Goal: Task Accomplishment & Management: Manage account settings

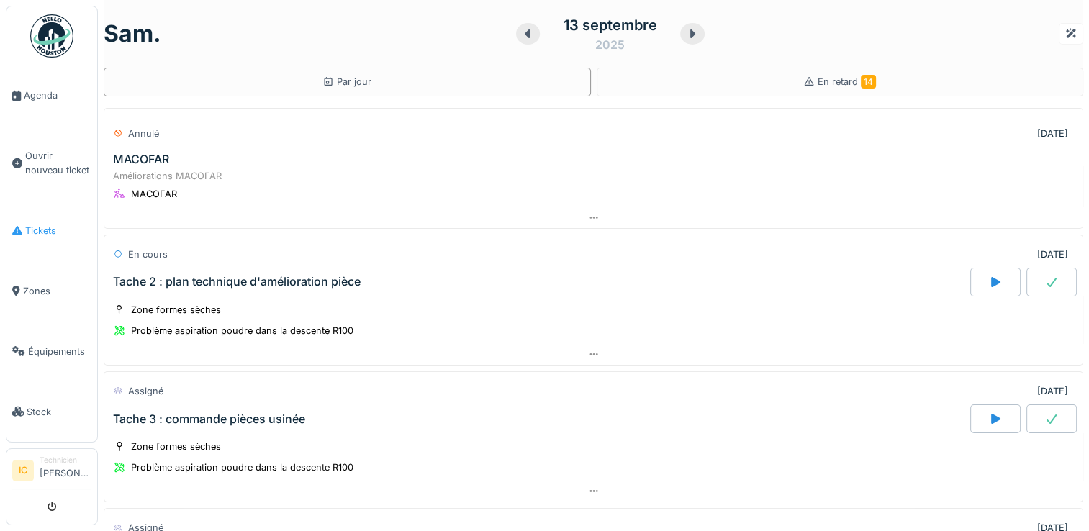
click at [39, 226] on span "Tickets" at bounding box center [58, 231] width 66 height 14
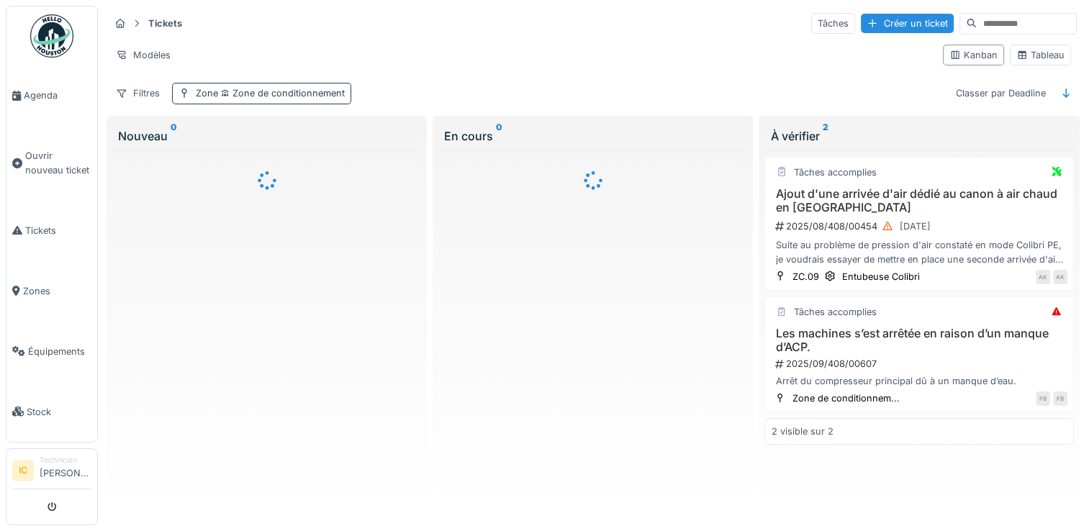
click at [265, 99] on div "Zone Zone de conditionnement" at bounding box center [261, 93] width 179 height 21
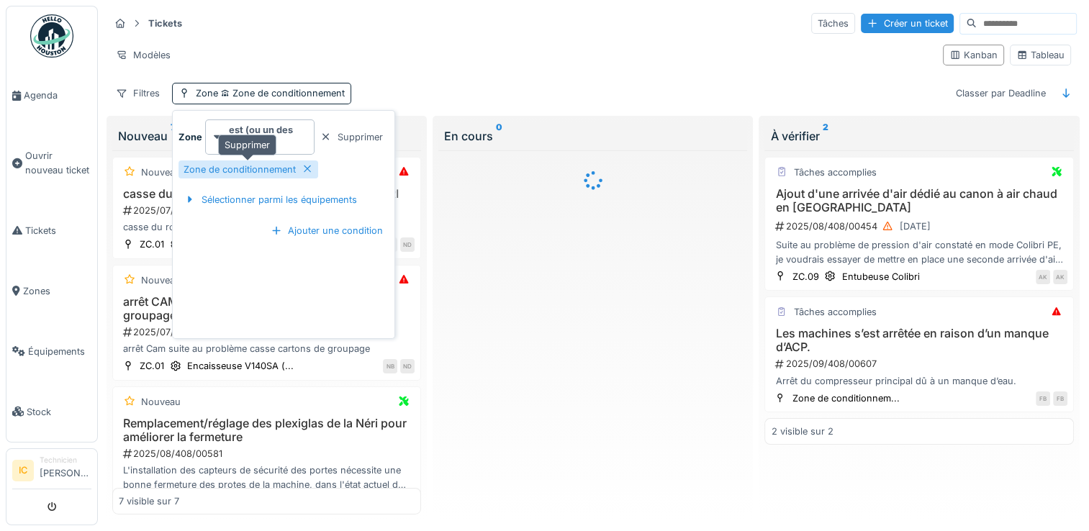
click at [310, 172] on icon at bounding box center [308, 168] width 12 height 9
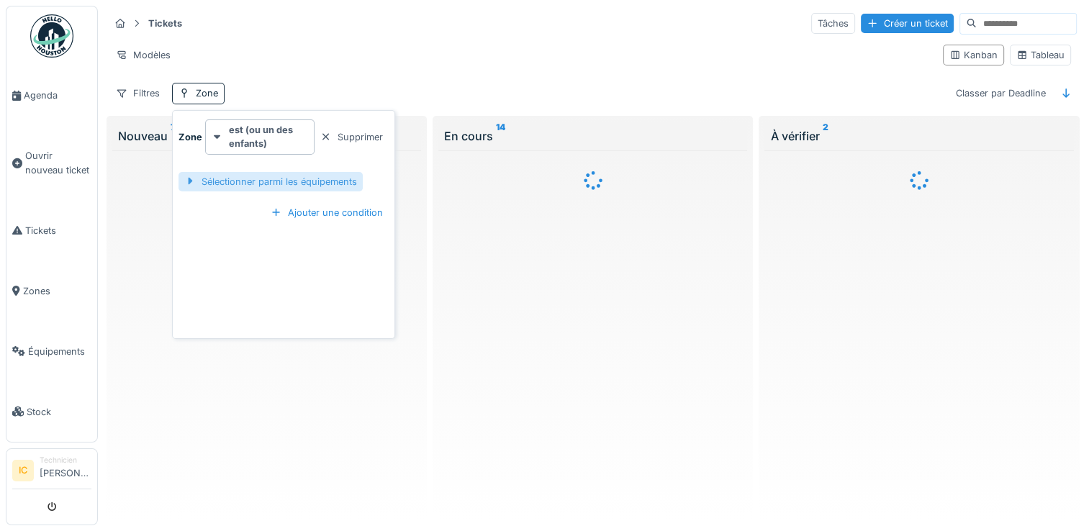
click at [297, 180] on div "Sélectionner parmi les équipements" at bounding box center [270, 181] width 184 height 19
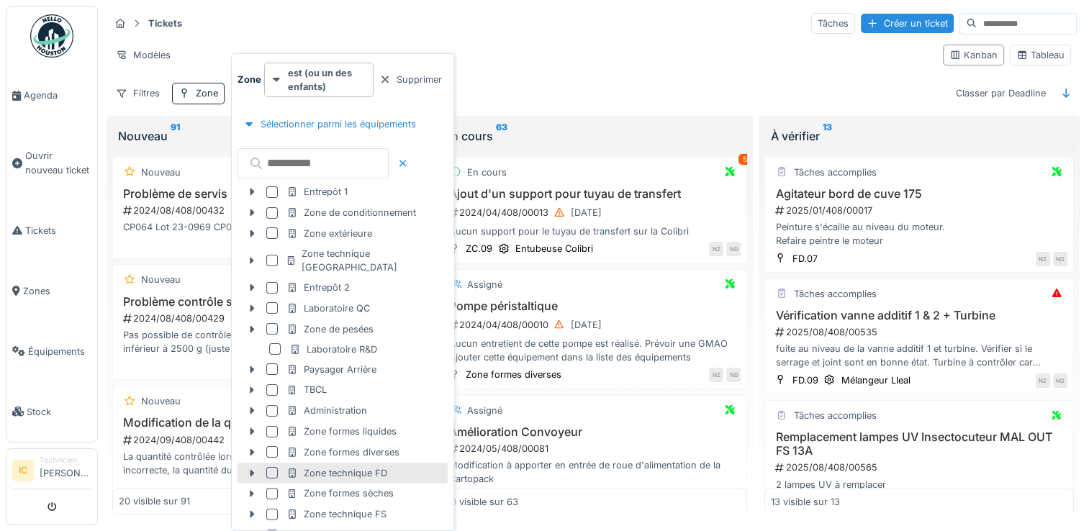
scroll to position [66, 0]
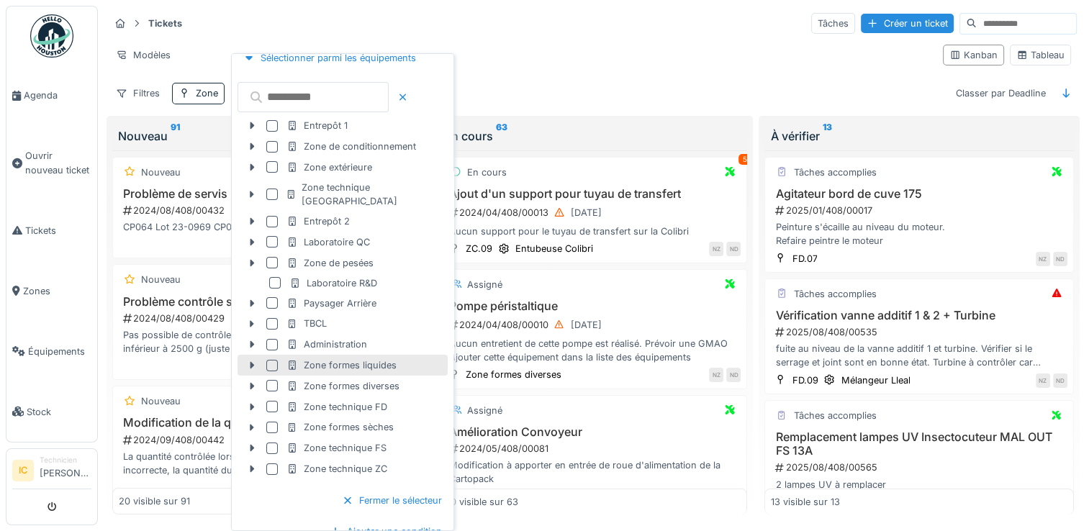
click at [351, 358] on div "Zone formes liquides" at bounding box center [341, 365] width 110 height 14
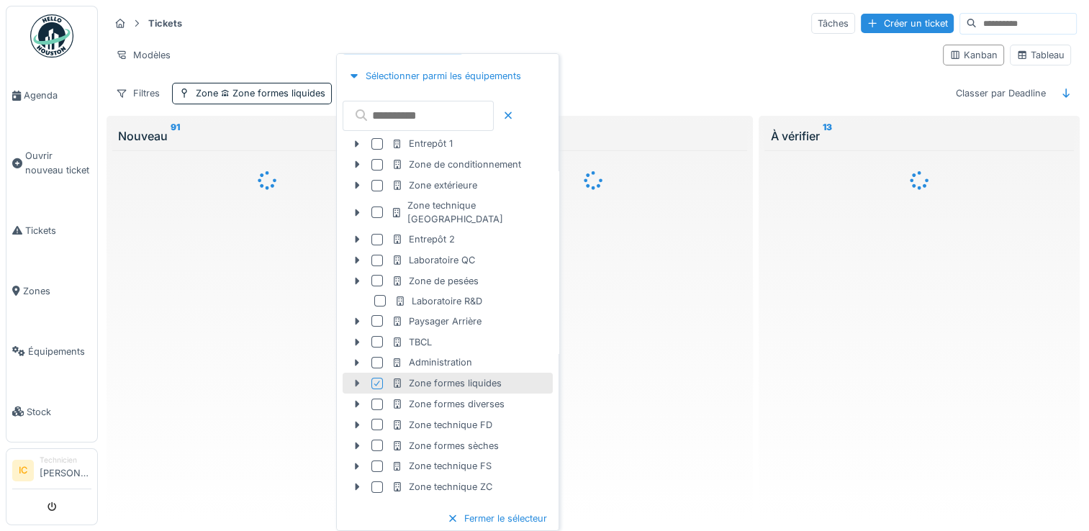
scroll to position [83, 0]
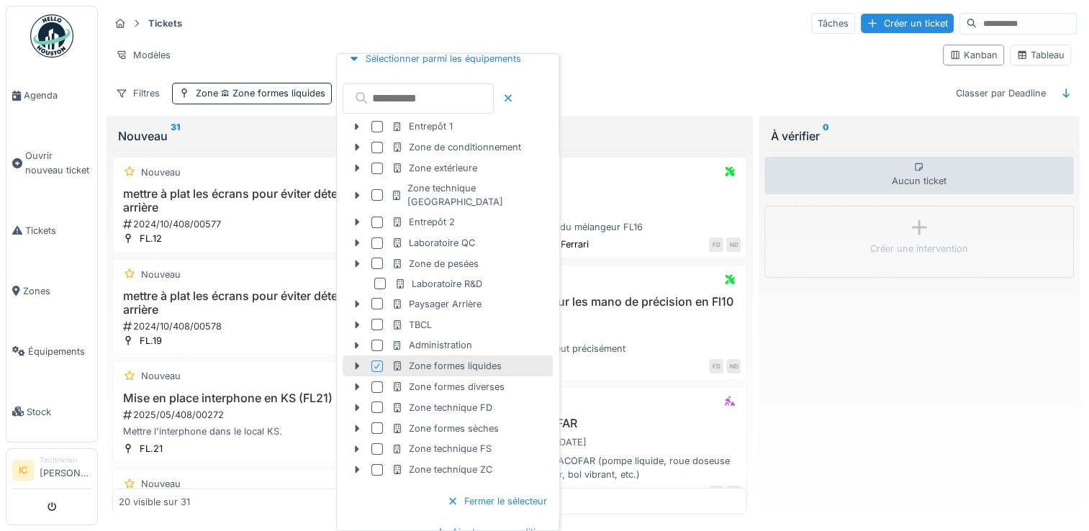
click at [619, 84] on div "Filtres Zone Zone formes liquides Classer par Deadline" at bounding box center [592, 93] width 967 height 21
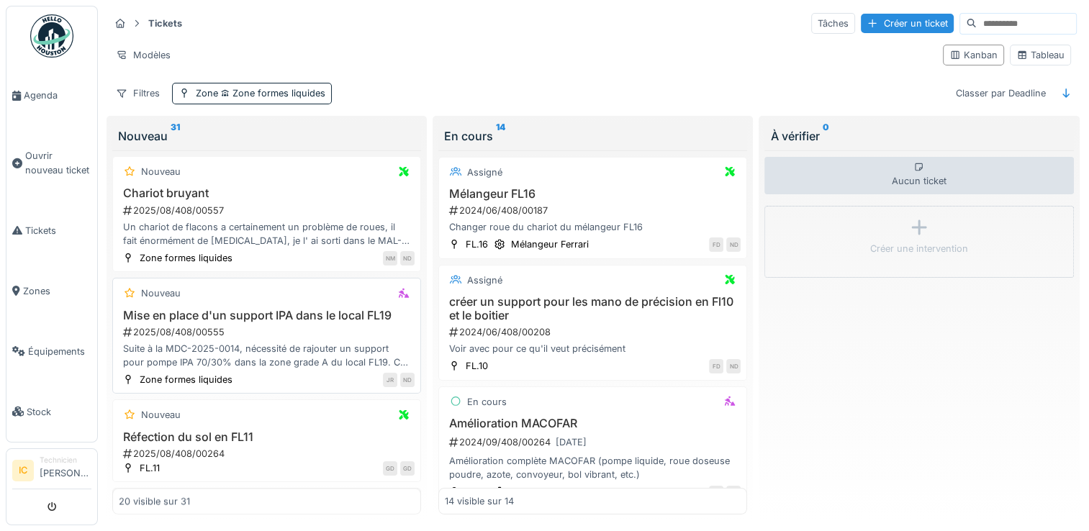
scroll to position [1655, 0]
click at [196, 240] on div "Un chariot de flacons a certainement un problème de roues, il fait énormément d…" at bounding box center [267, 231] width 296 height 27
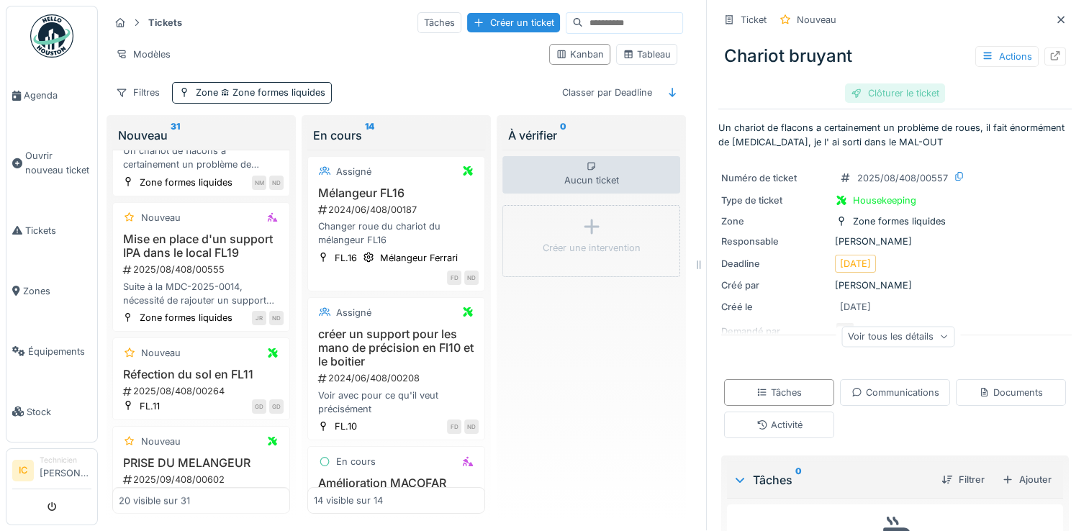
click at [881, 83] on div "Clôturer le ticket" at bounding box center [895, 92] width 100 height 19
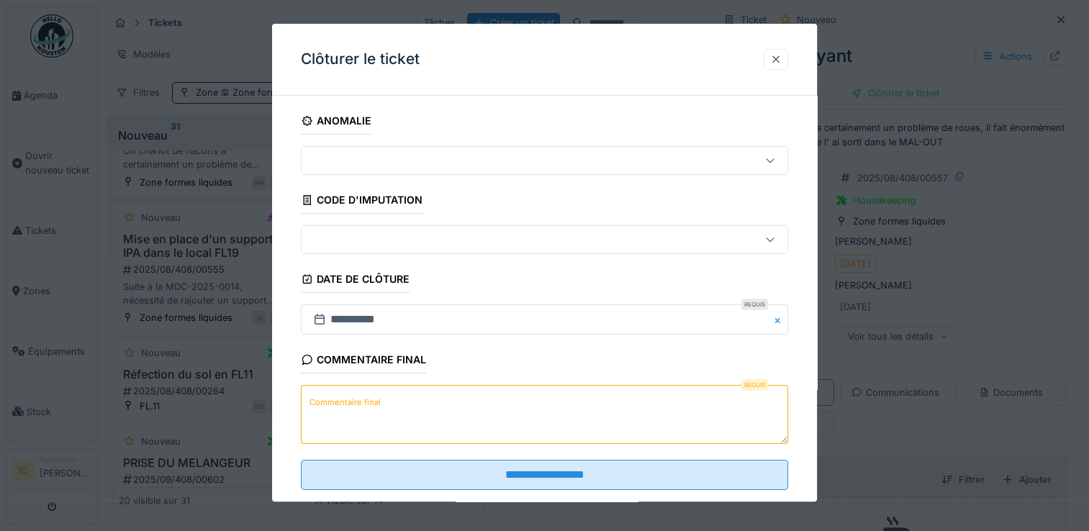
click at [782, 58] on div at bounding box center [776, 60] width 12 height 14
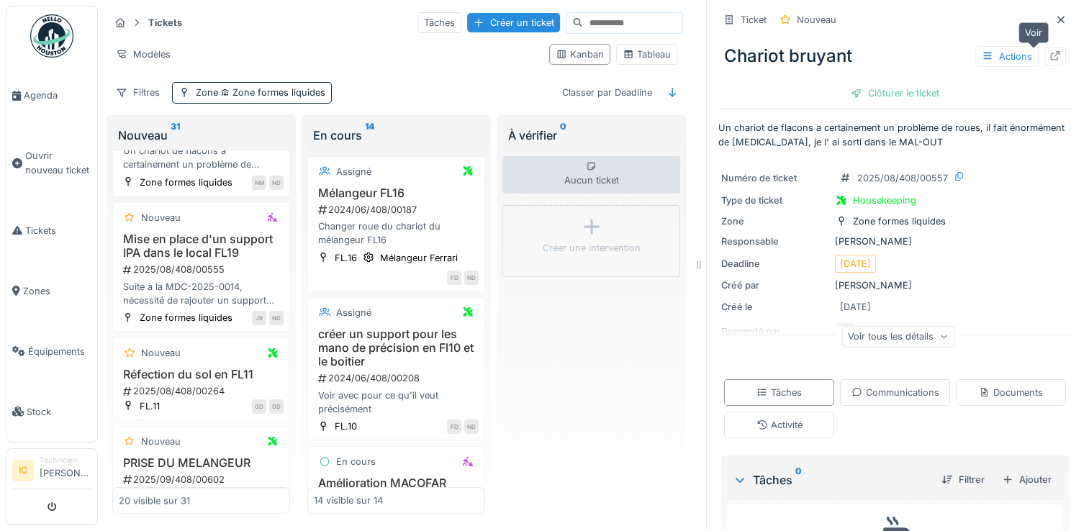
click at [1044, 51] on div at bounding box center [1055, 57] width 22 height 18
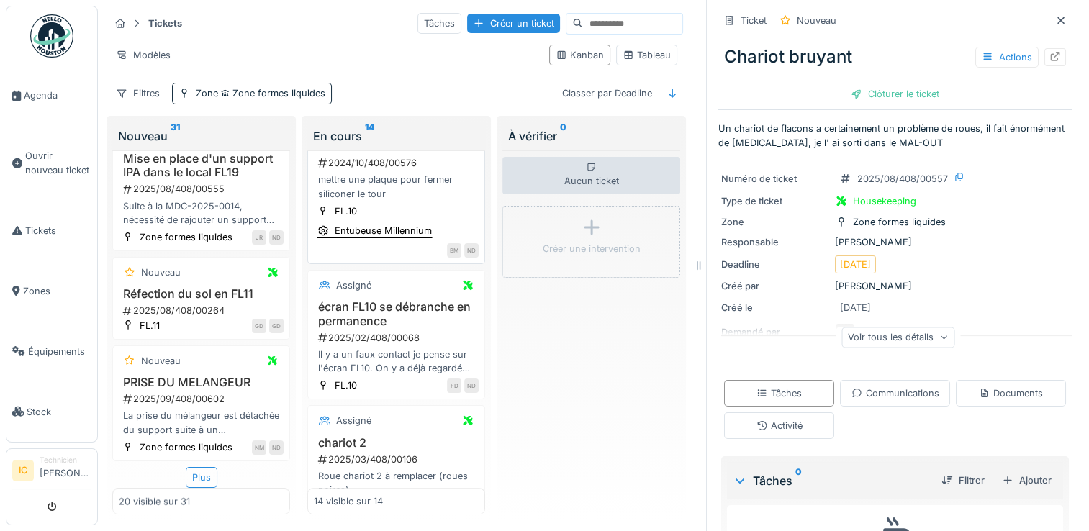
scroll to position [720, 0]
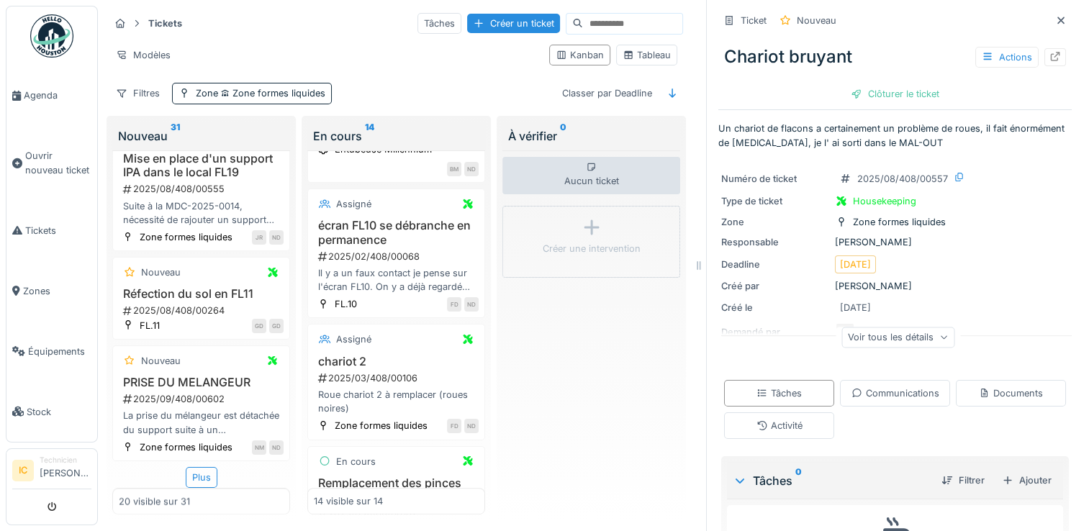
drag, startPoint x: 312, startPoint y: 261, endPoint x: 602, endPoint y: 400, distance: 321.9
click at [602, 400] on div "Aucun ticket Créer une intervention" at bounding box center [591, 332] width 178 height 365
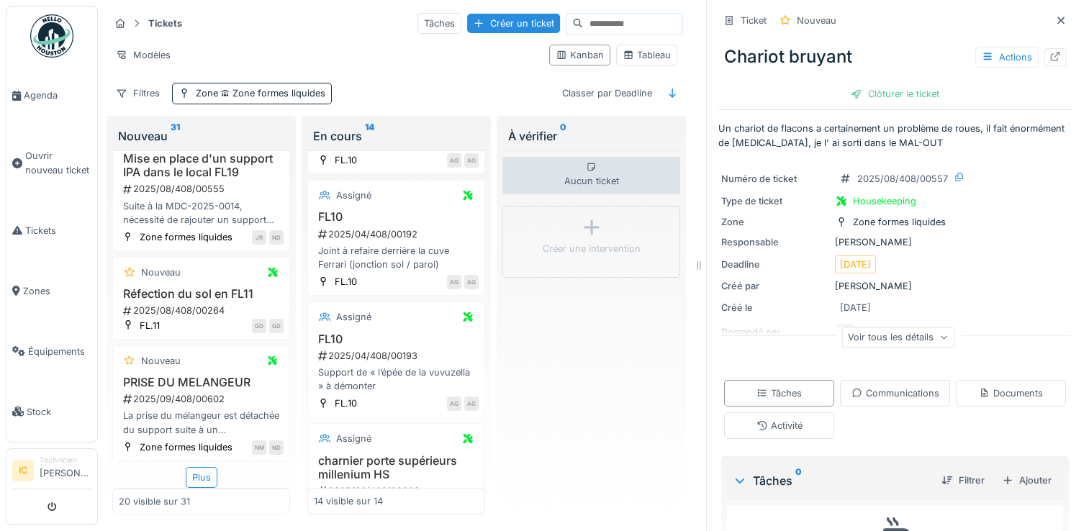
scroll to position [1270, 0]
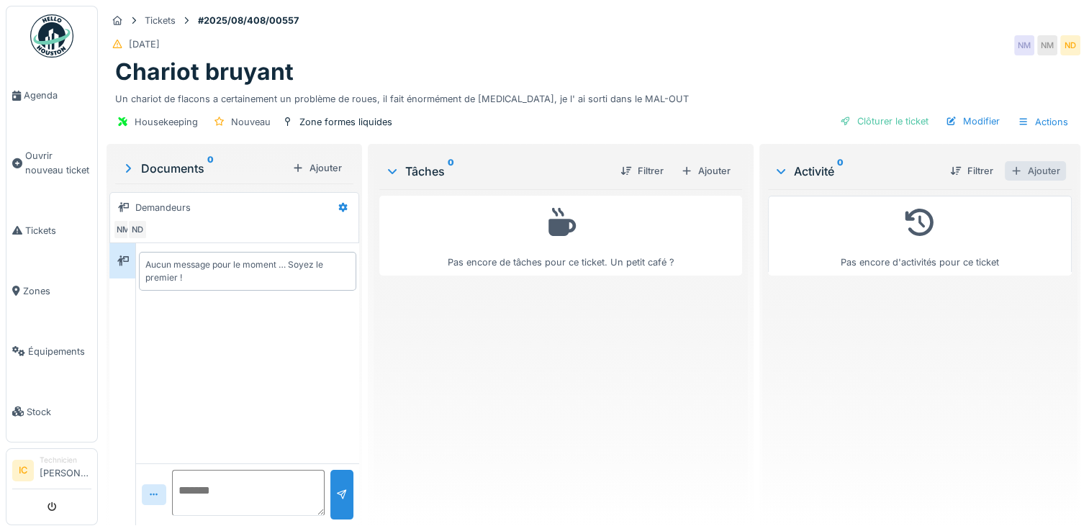
click at [1021, 162] on div "Ajouter" at bounding box center [1035, 170] width 61 height 19
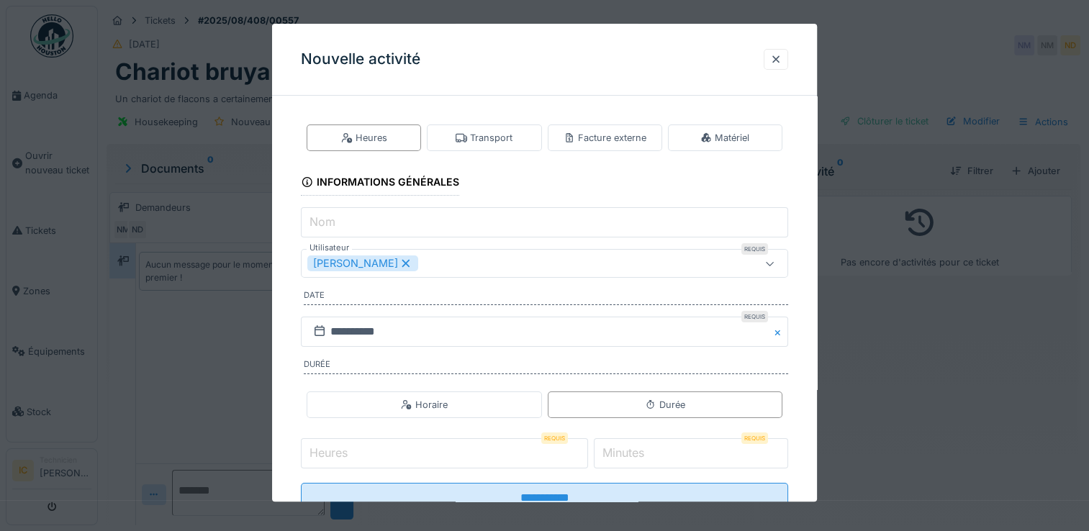
click at [496, 456] on input "Heures" at bounding box center [444, 453] width 287 height 30
click at [668, 459] on input "*" at bounding box center [691, 453] width 194 height 30
click at [630, 456] on label "Minutes" at bounding box center [624, 452] width 48 height 17
click at [630, 456] on input "Minutes" at bounding box center [691, 453] width 194 height 30
click at [636, 453] on label "Minutes" at bounding box center [624, 452] width 48 height 17
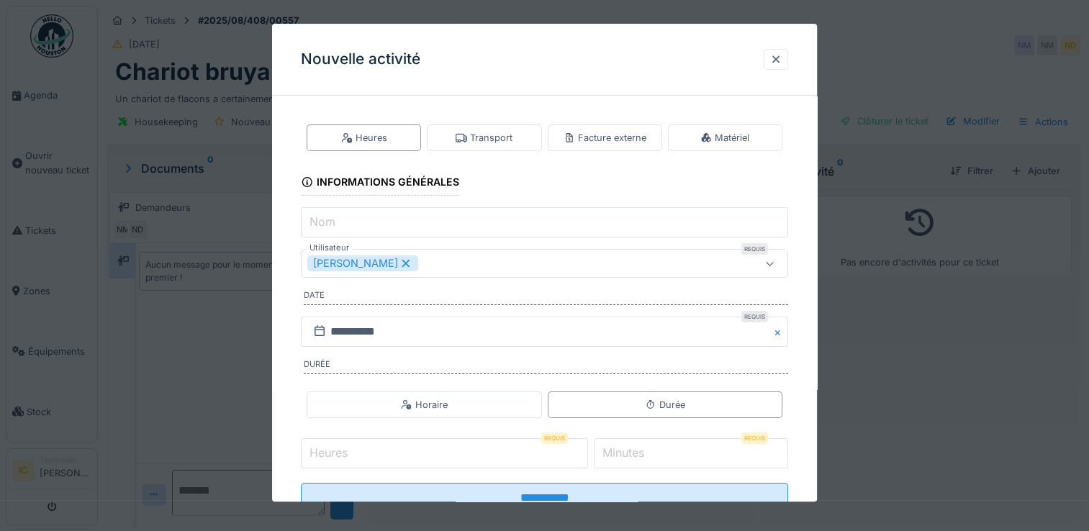
click at [636, 453] on input "Minutes" at bounding box center [691, 453] width 194 height 30
type input "**"
click at [510, 461] on input "Heures" at bounding box center [444, 453] width 287 height 30
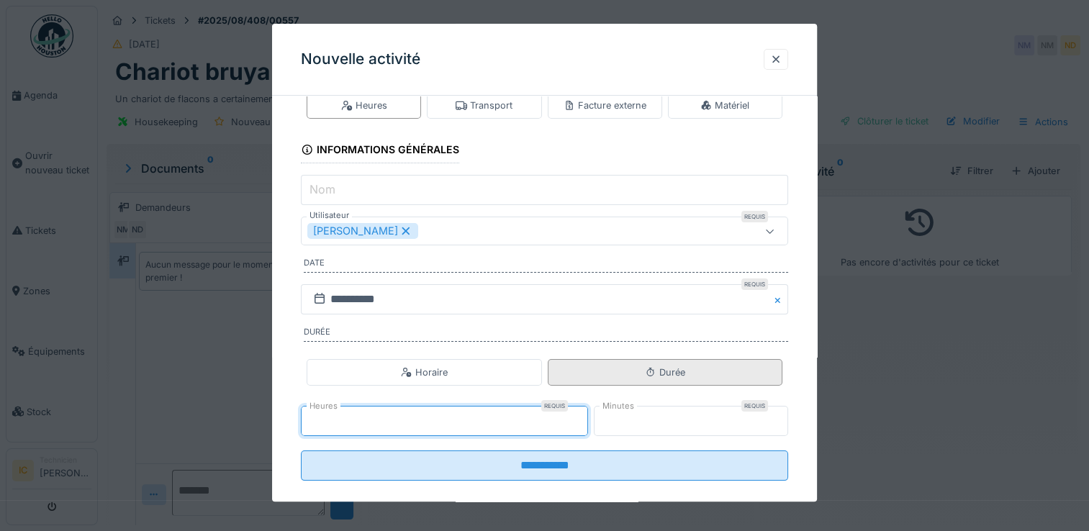
scroll to position [49, 0]
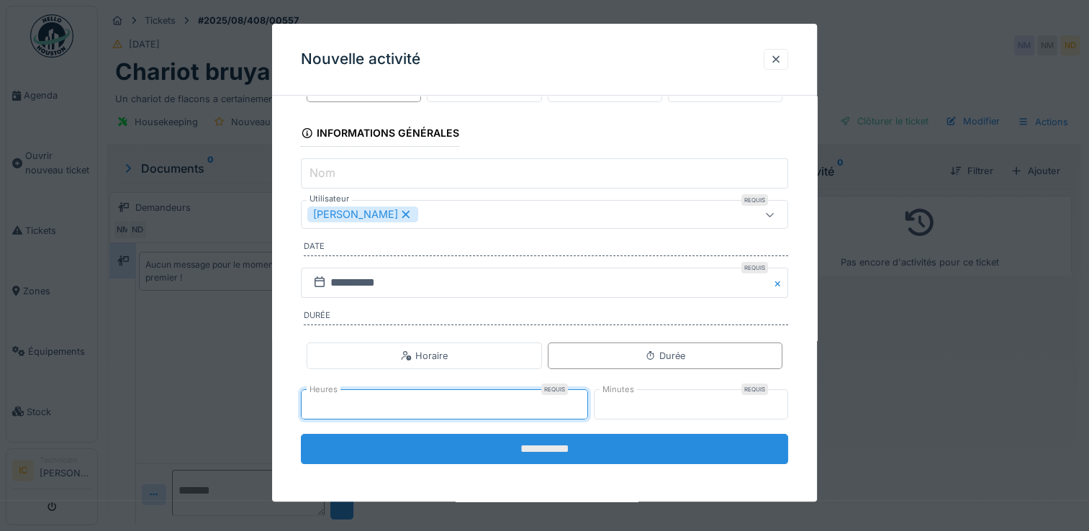
type input "*"
click at [587, 451] on input "**********" at bounding box center [544, 449] width 487 height 30
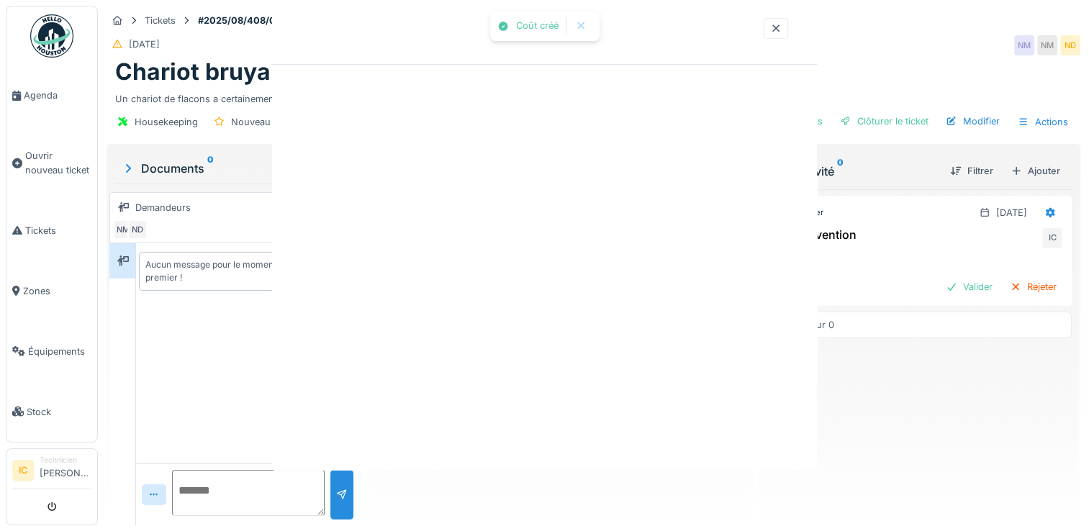
scroll to position [0, 0]
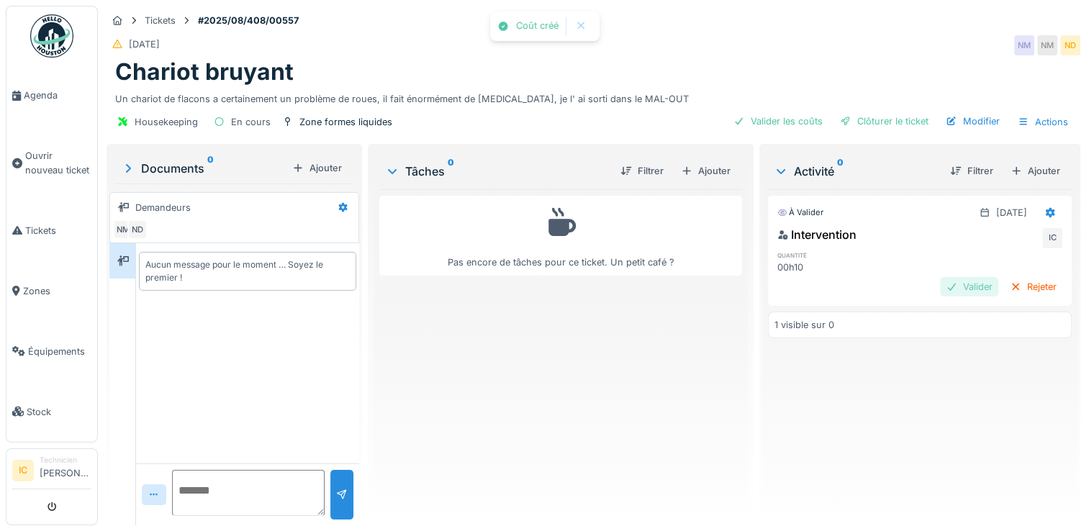
click at [947, 286] on div "Valider" at bounding box center [969, 286] width 58 height 19
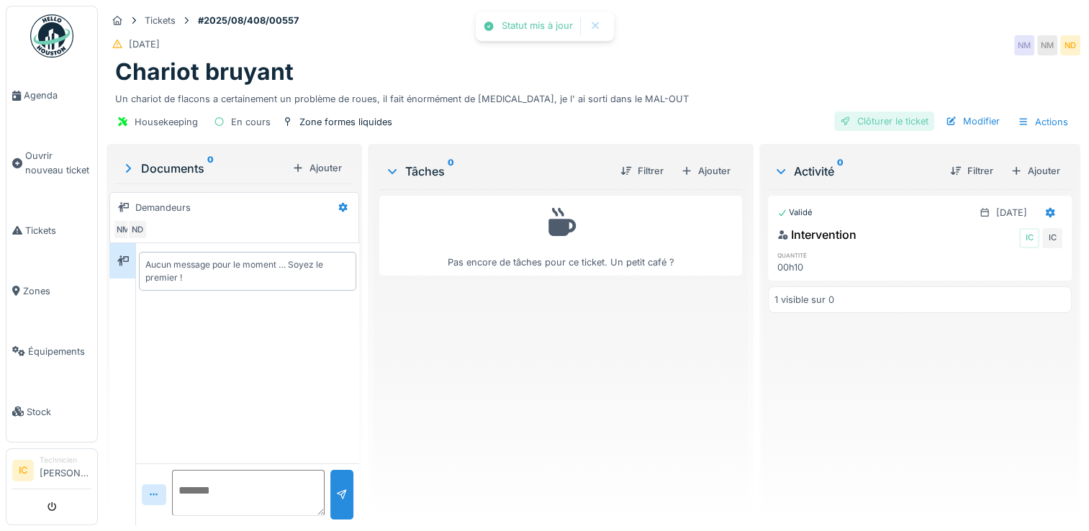
click at [887, 118] on div "Clôturer le ticket" at bounding box center [884, 121] width 100 height 19
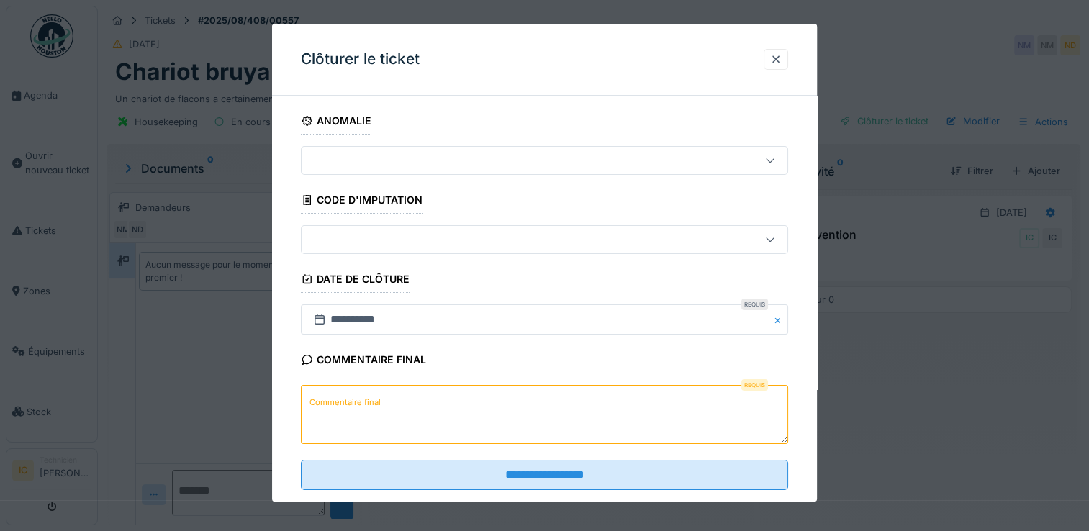
click at [386, 402] on textarea "Commentaire final" at bounding box center [544, 415] width 487 height 59
type textarea "*"
type textarea "**********"
drag, startPoint x: 523, startPoint y: 42, endPoint x: 538, endPoint y: 86, distance: 46.4
click at [538, 86] on div "Clôturer le ticket" at bounding box center [544, 60] width 545 height 72
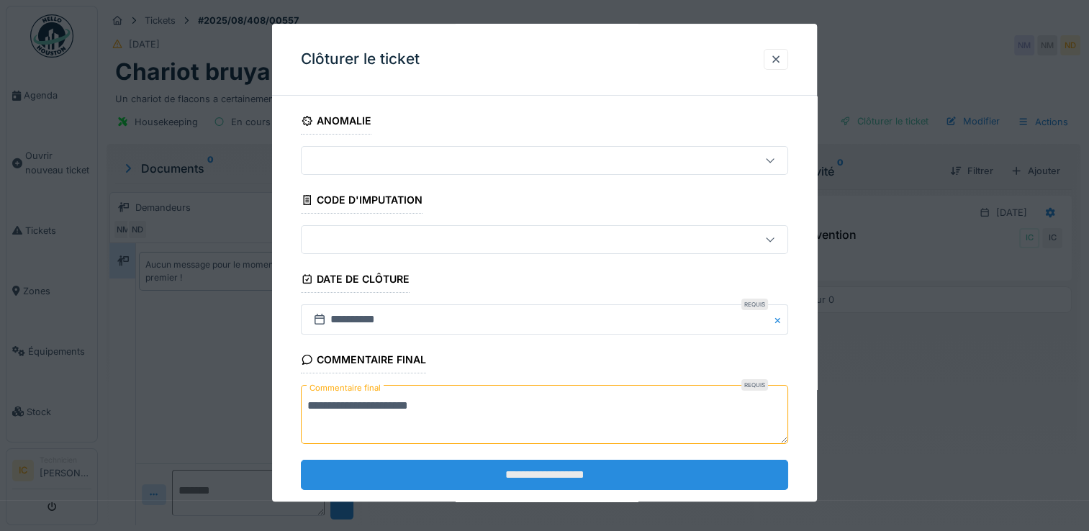
click at [533, 477] on input "**********" at bounding box center [544, 475] width 487 height 30
